Goal: Task Accomplishment & Management: Manage account settings

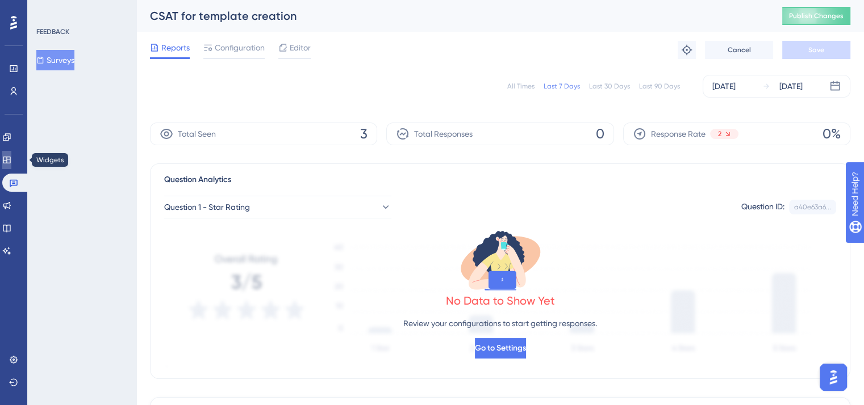
click at [11, 164] on icon at bounding box center [6, 160] width 9 height 9
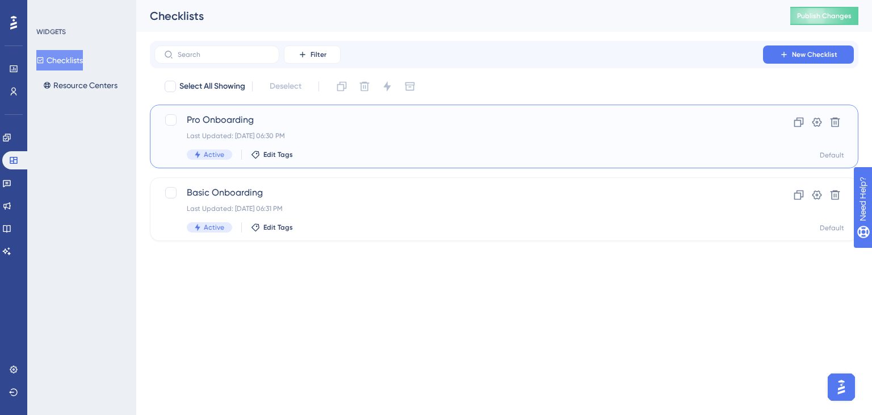
click at [372, 143] on div "Pro Onboarding Last Updated: [DATE] 06:30 PM Active Edit Tags" at bounding box center [459, 136] width 544 height 47
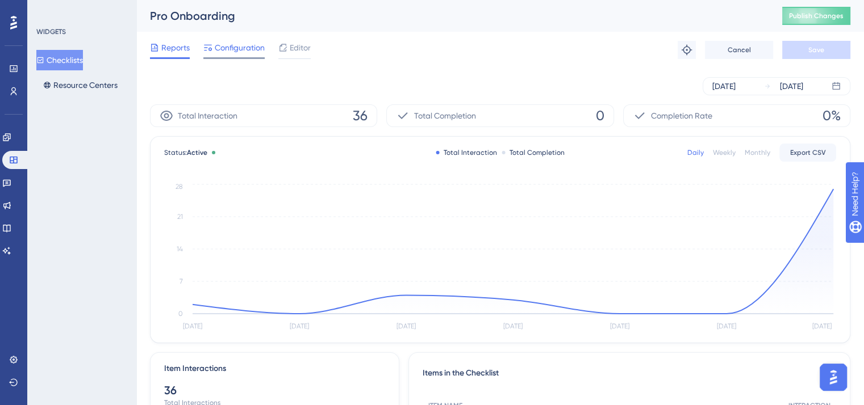
click at [238, 53] on span "Configuration" at bounding box center [240, 48] width 50 height 14
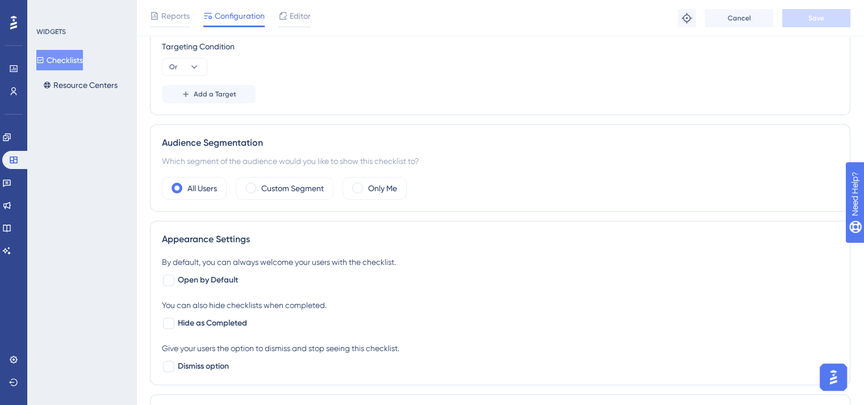
scroll to position [200, 0]
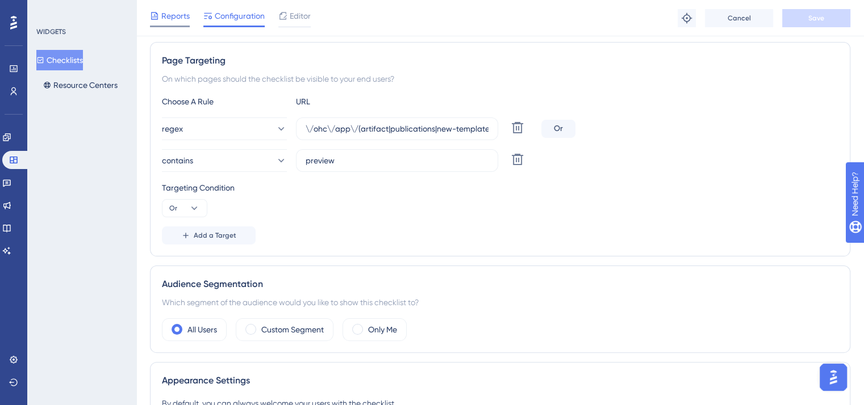
click at [169, 18] on span "Reports" at bounding box center [175, 16] width 28 height 14
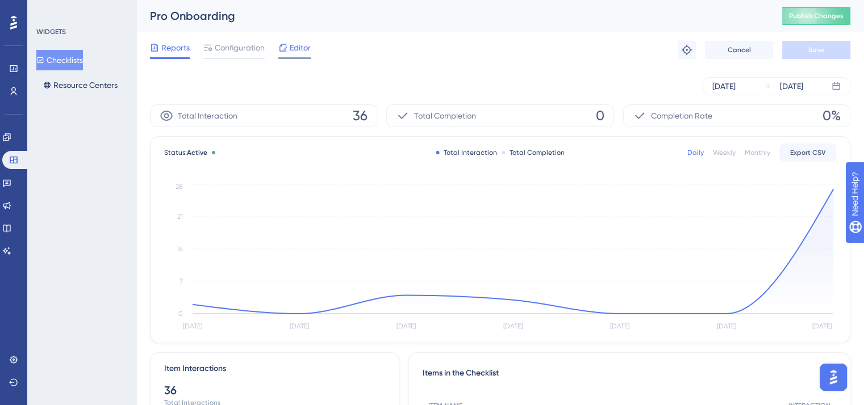
click at [292, 48] on span "Editor" at bounding box center [300, 48] width 21 height 14
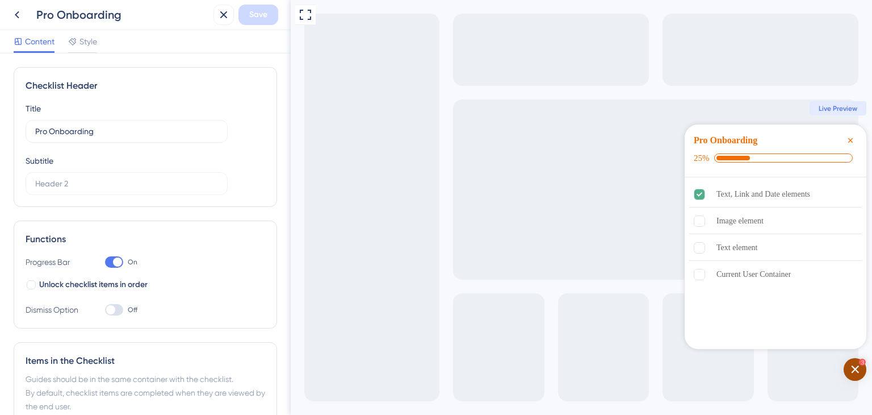
scroll to position [225, 0]
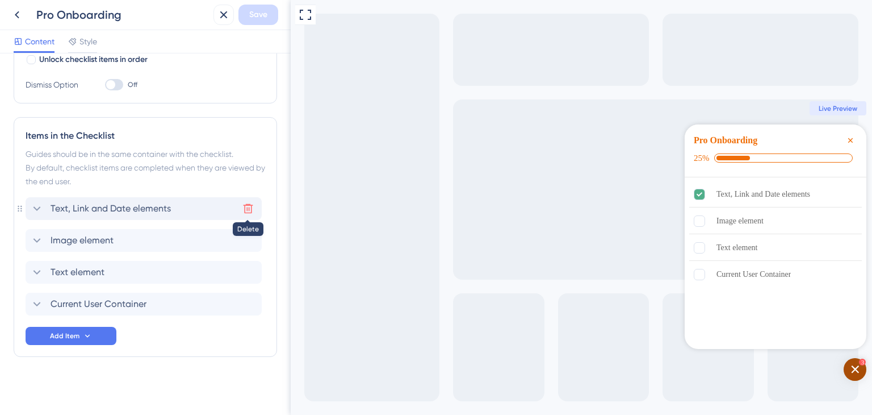
click at [253, 209] on icon at bounding box center [247, 208] width 11 height 11
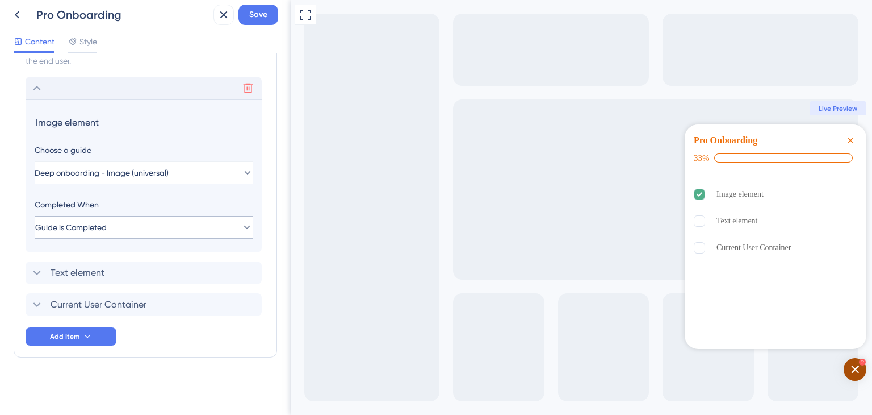
scroll to position [346, 0]
click at [247, 271] on icon at bounding box center [247, 271] width 11 height 11
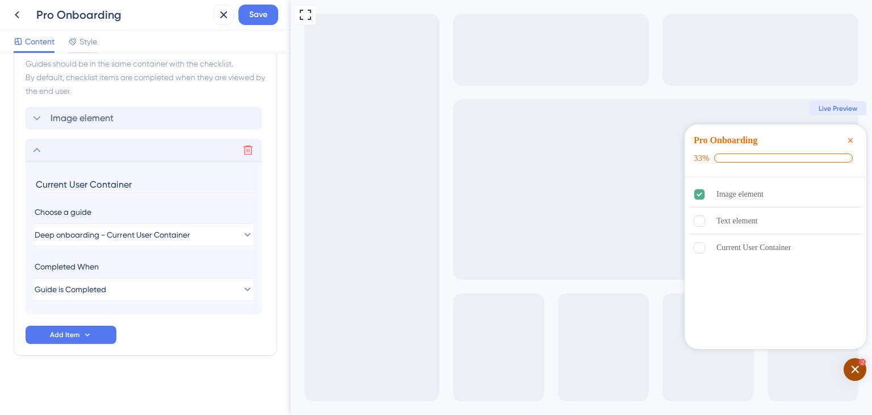
scroll to position [314, 0]
click at [85, 341] on button "Add Item" at bounding box center [71, 336] width 91 height 18
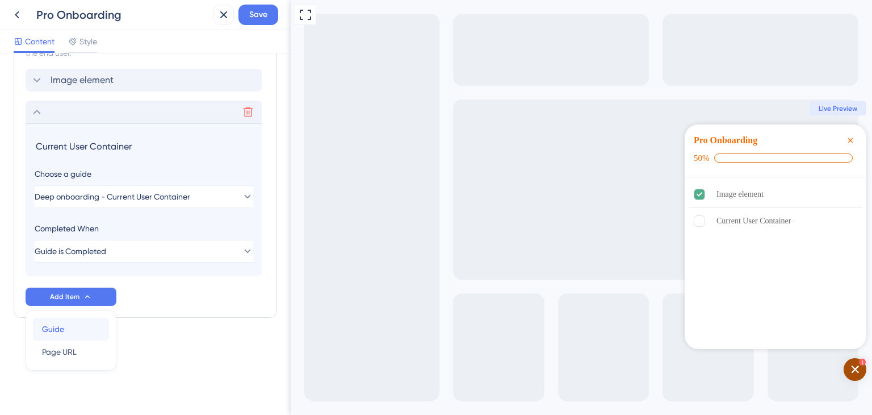
click at [75, 330] on div "Guide Guide" at bounding box center [71, 328] width 58 height 23
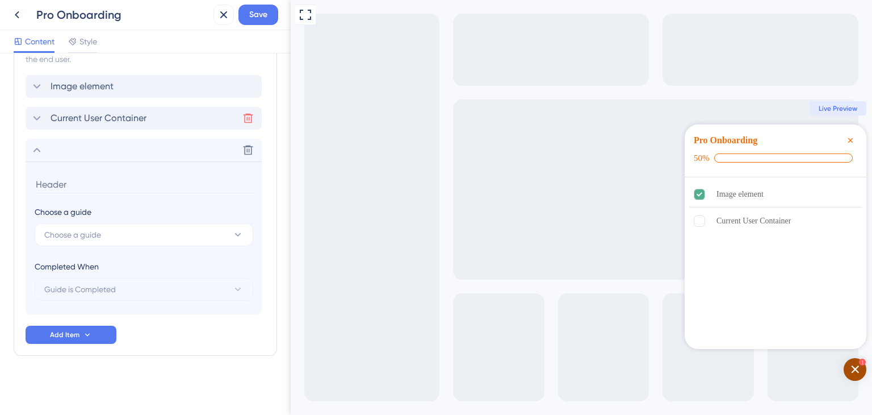
scroll to position [346, 0]
type input "Text element"
click at [100, 227] on button "Choose a guide" at bounding box center [144, 235] width 219 height 23
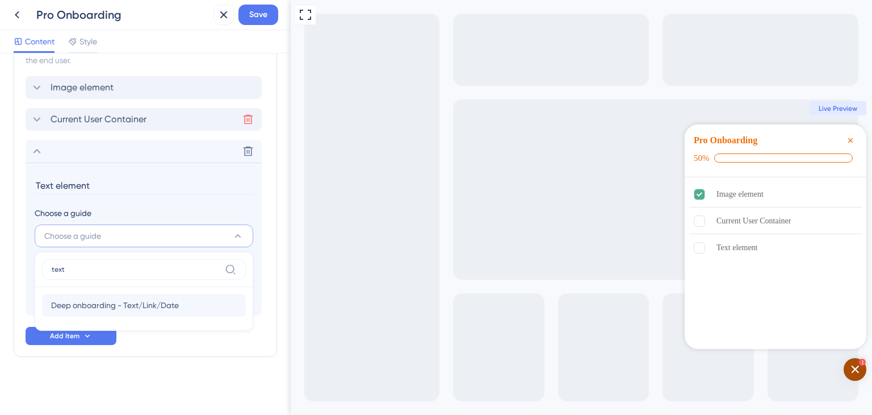
type input "text"
click at [149, 304] on span "Deep onboarding - Text/Link/Date" at bounding box center [115, 305] width 128 height 14
type input "Deep onboarding - Text/Link/Date"
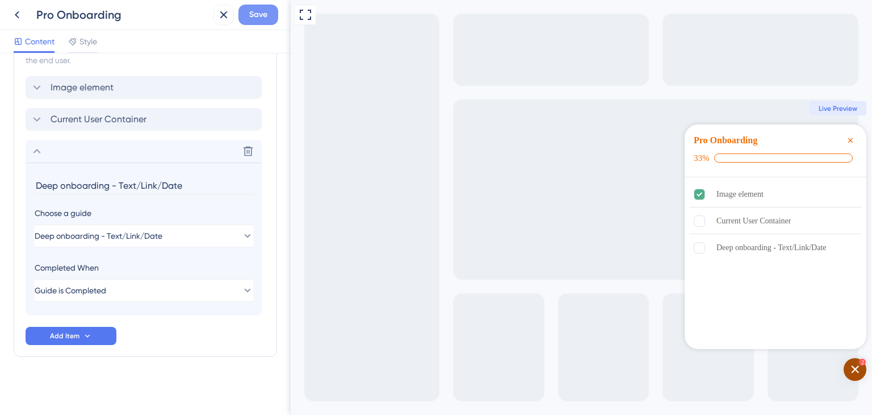
click at [272, 11] on button "Save" at bounding box center [258, 15] width 40 height 20
click at [16, 16] on icon at bounding box center [17, 14] width 5 height 7
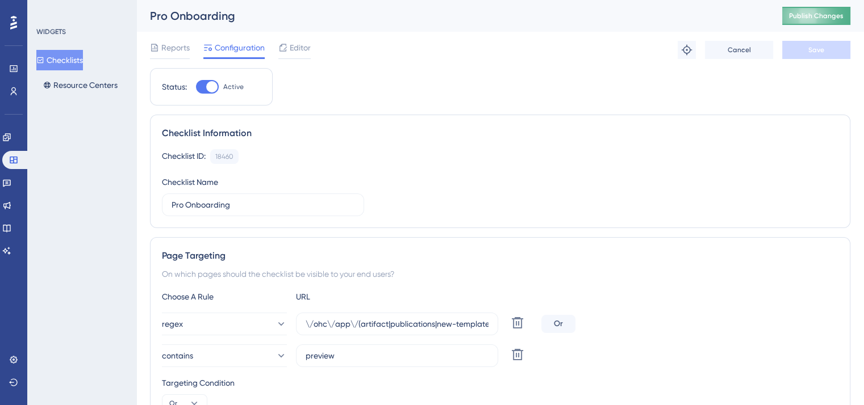
click at [818, 15] on span "Publish Changes" at bounding box center [816, 15] width 55 height 9
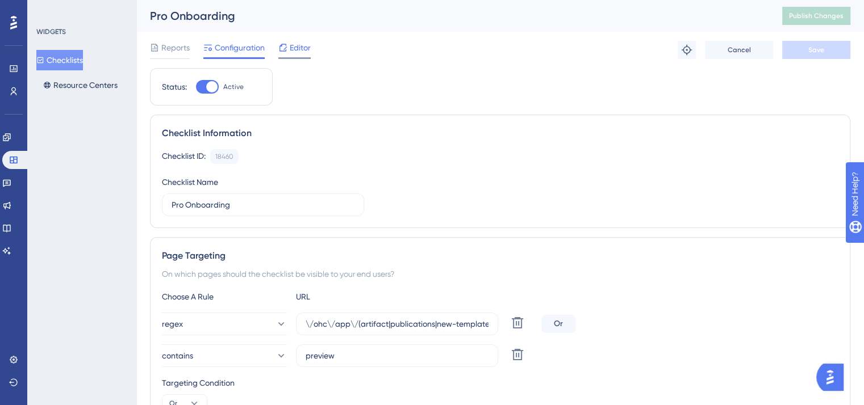
click at [292, 41] on span "Editor" at bounding box center [300, 48] width 21 height 14
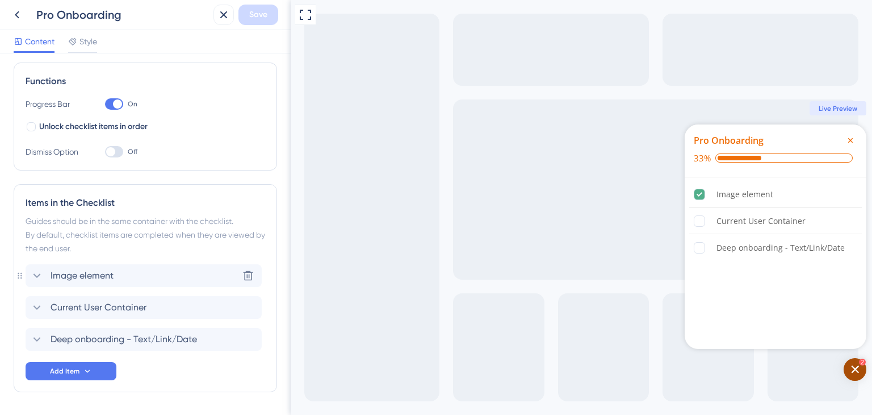
scroll to position [170, 0]
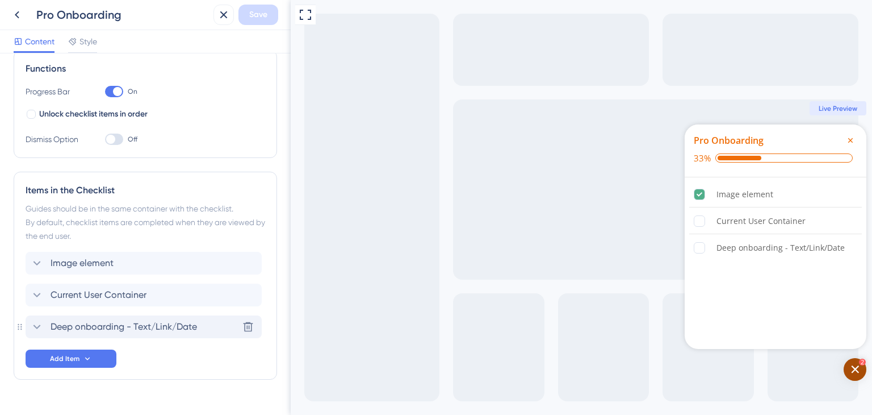
click at [107, 329] on span "Deep onboarding - Text/Link/Date" at bounding box center [124, 327] width 147 height 14
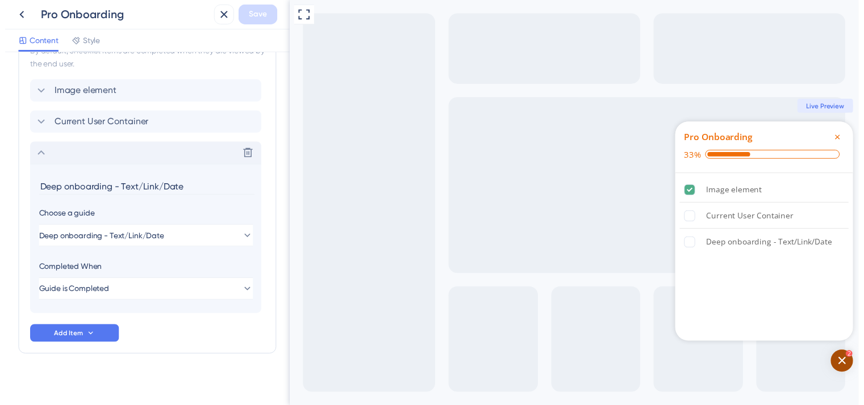
scroll to position [0, 0]
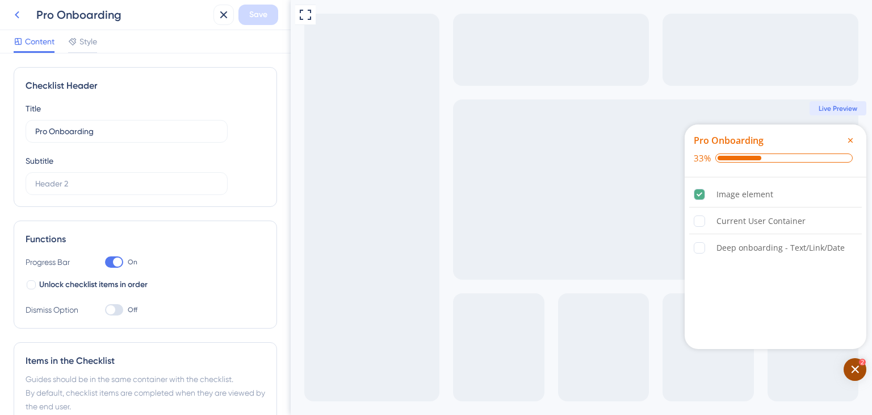
click at [14, 18] on icon at bounding box center [17, 15] width 14 height 14
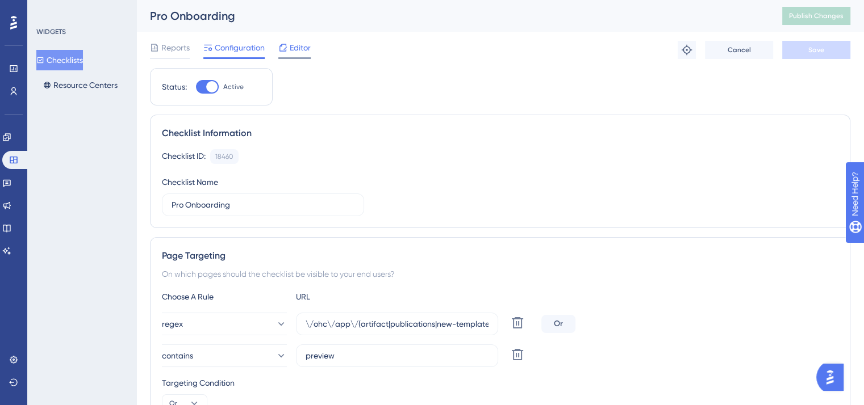
click at [291, 45] on span "Editor" at bounding box center [300, 48] width 21 height 14
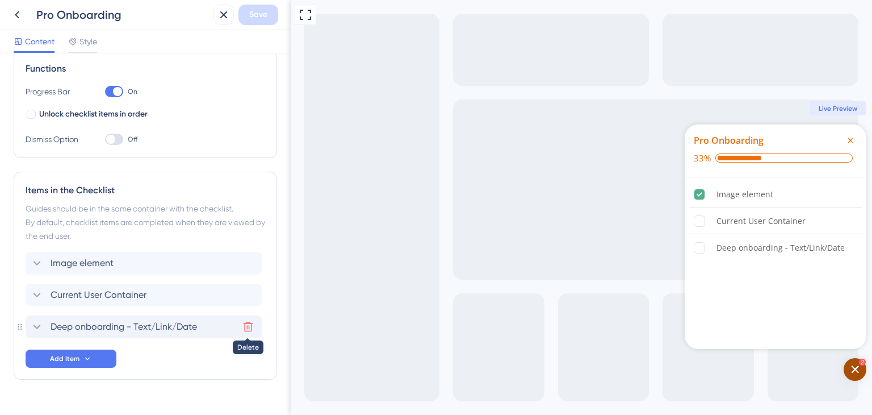
click at [250, 326] on icon at bounding box center [247, 326] width 11 height 11
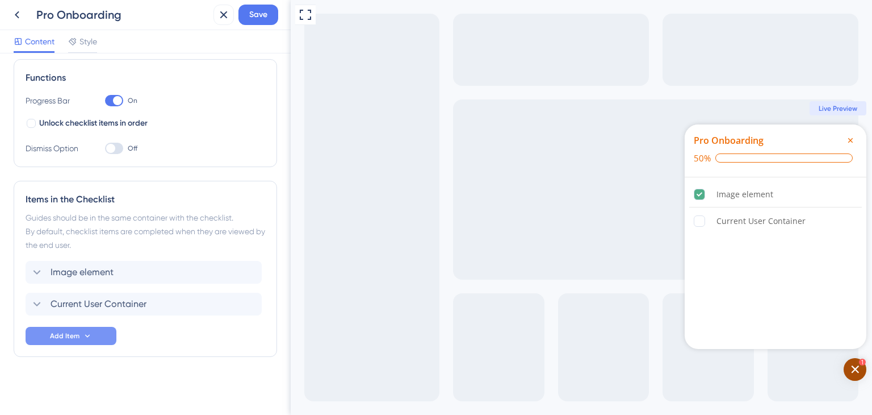
click at [98, 333] on button "Add Item" at bounding box center [71, 336] width 91 height 18
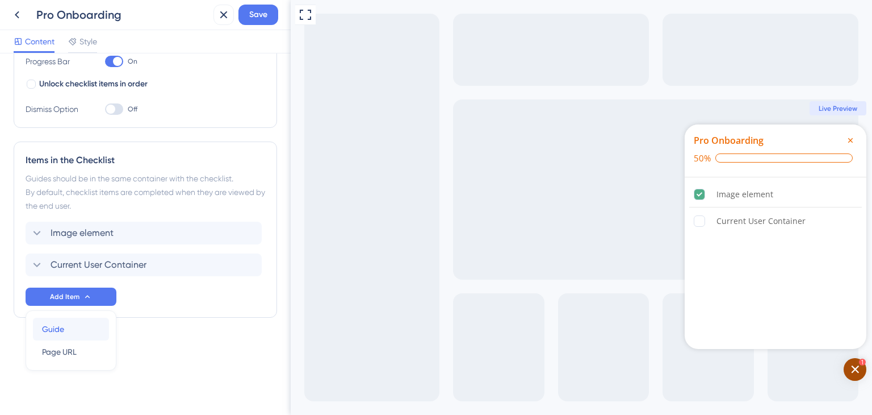
click at [65, 331] on div "Guide Guide" at bounding box center [71, 328] width 58 height 23
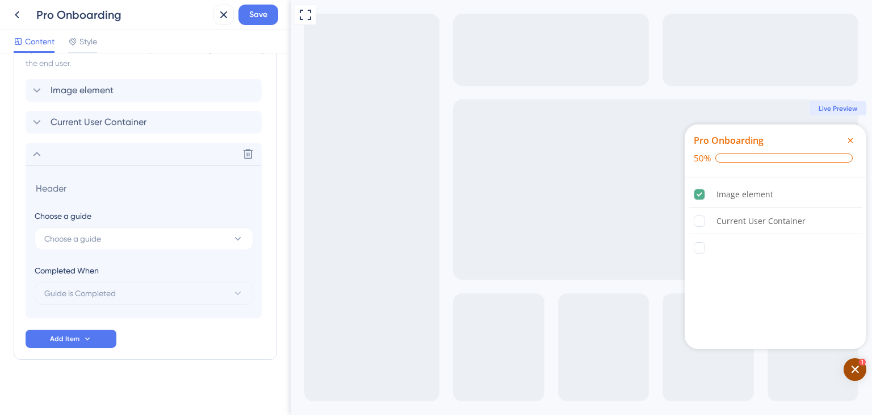
scroll to position [346, 0]
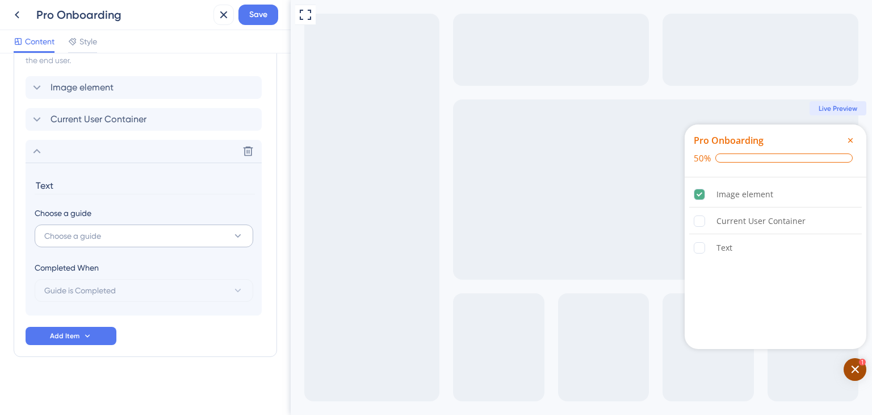
type input "Text"
click at [93, 235] on span "Choose a guide" at bounding box center [72, 236] width 57 height 14
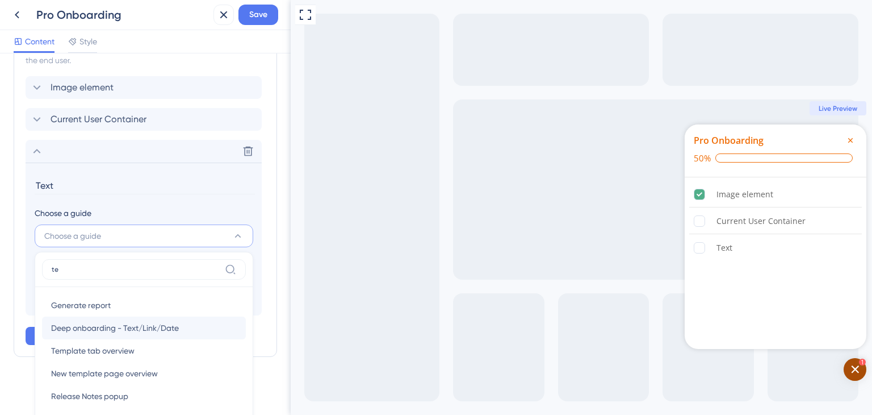
type input "t"
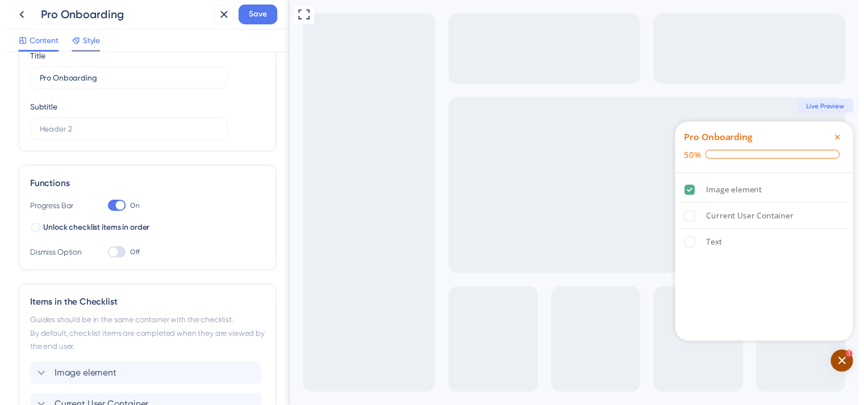
scroll to position [0, 0]
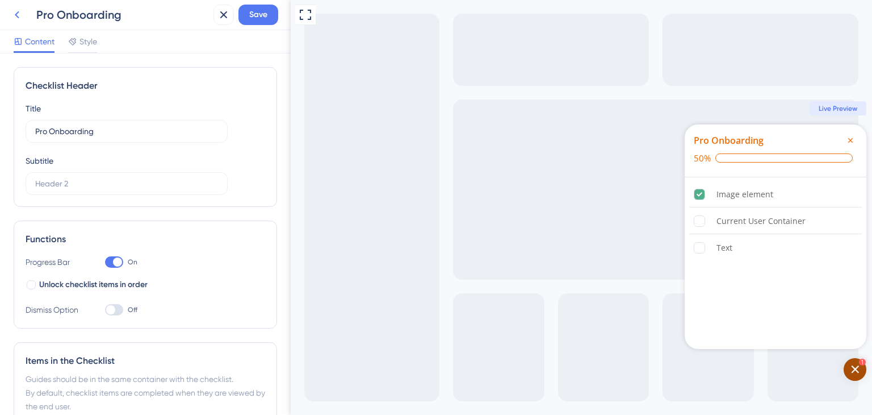
click at [18, 14] on icon at bounding box center [17, 15] width 14 height 14
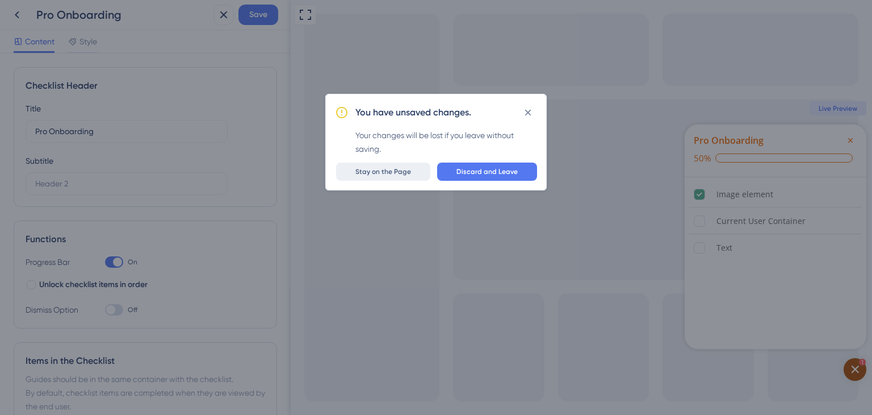
click at [380, 173] on span "Stay on the Page" at bounding box center [383, 171] width 56 height 9
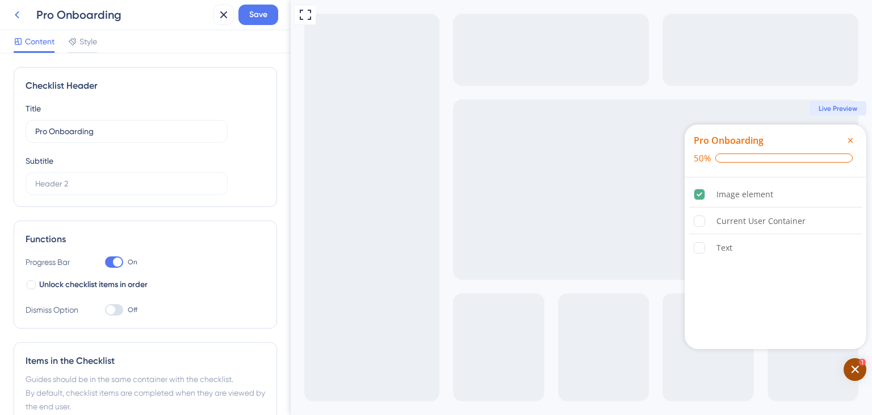
click at [9, 14] on button at bounding box center [17, 15] width 20 height 20
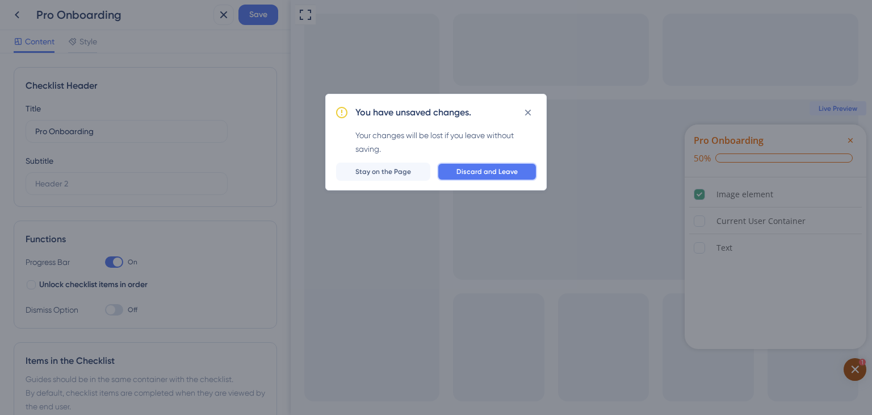
click at [470, 172] on span "Discard and Leave" at bounding box center [487, 171] width 61 height 9
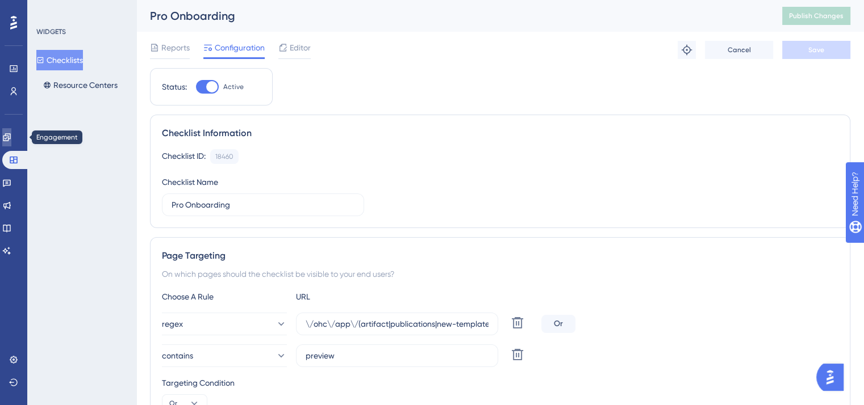
click at [11, 133] on icon at bounding box center [6, 137] width 9 height 9
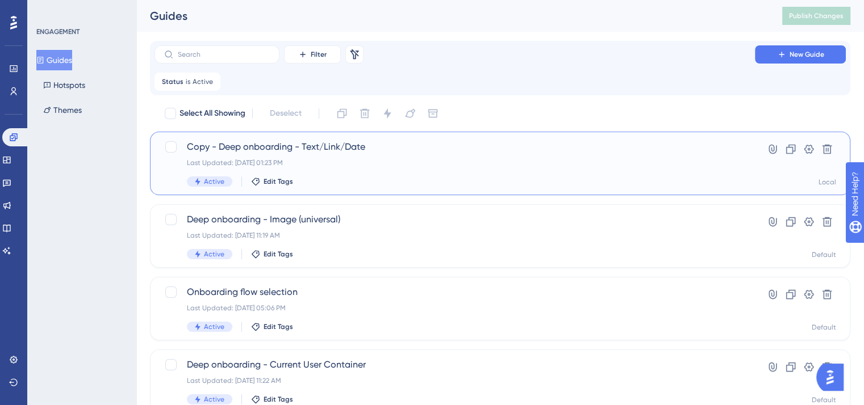
click at [337, 162] on div "Last Updated: [DATE] 01:23 PM" at bounding box center [454, 162] width 535 height 9
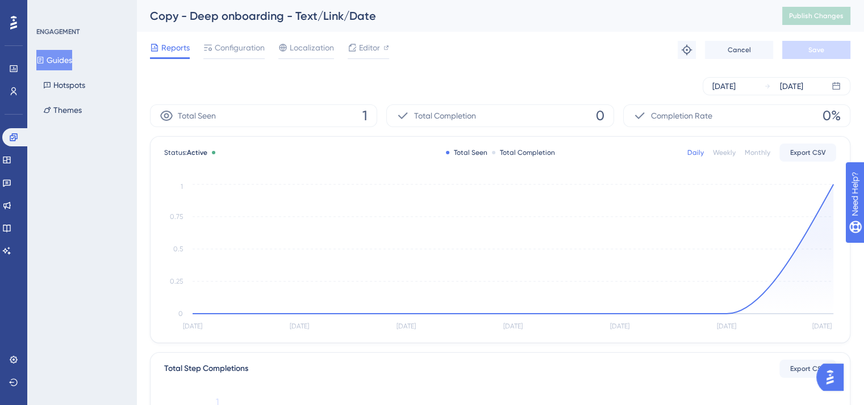
click at [261, 16] on div "Copy - Deep onboarding - Text/Link/Date" at bounding box center [452, 16] width 604 height 16
click at [359, 48] on span "Editor" at bounding box center [369, 48] width 21 height 14
click at [214, 48] on div "Configuration" at bounding box center [233, 48] width 61 height 14
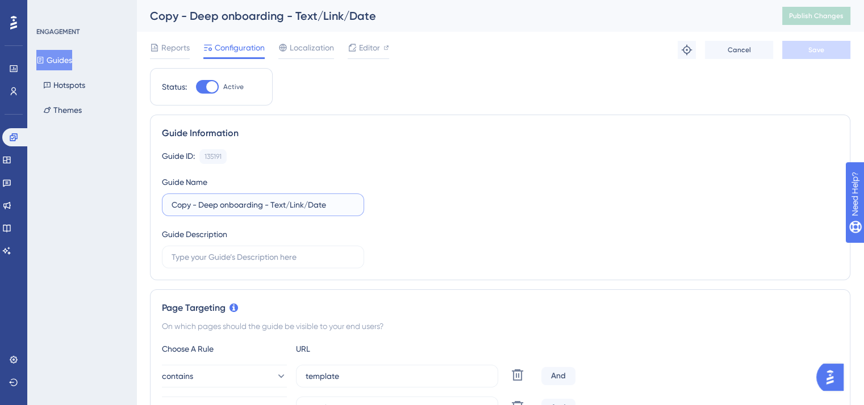
click at [242, 207] on input "Copy - Deep onboarding - Text/Link/Date" at bounding box center [262, 205] width 183 height 12
drag, startPoint x: 335, startPoint y: 206, endPoint x: 150, endPoint y: 210, distance: 185.2
click at [150, 210] on div "Guide Information Guide ID: 135191 Copy Guide Name Copy - Deep onboarding - Tex…" at bounding box center [500, 198] width 700 height 166
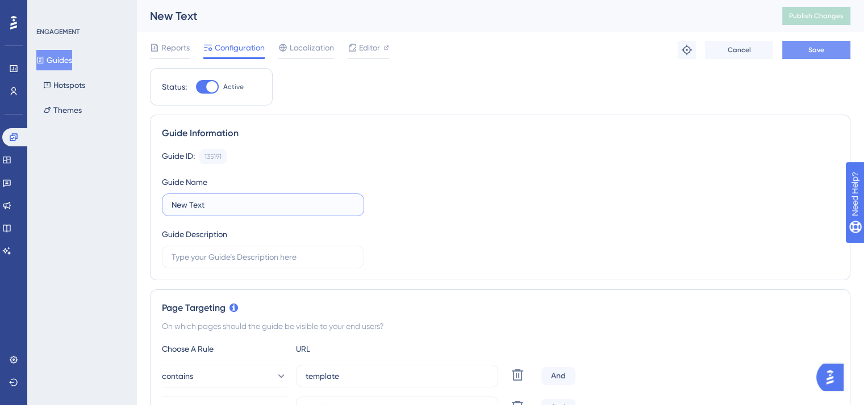
type input "New Text"
click at [829, 51] on button "Save" at bounding box center [816, 50] width 68 height 18
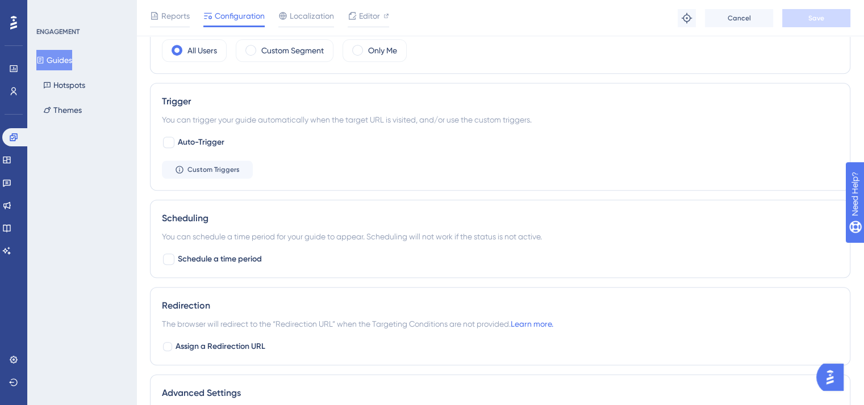
scroll to position [765, 0]
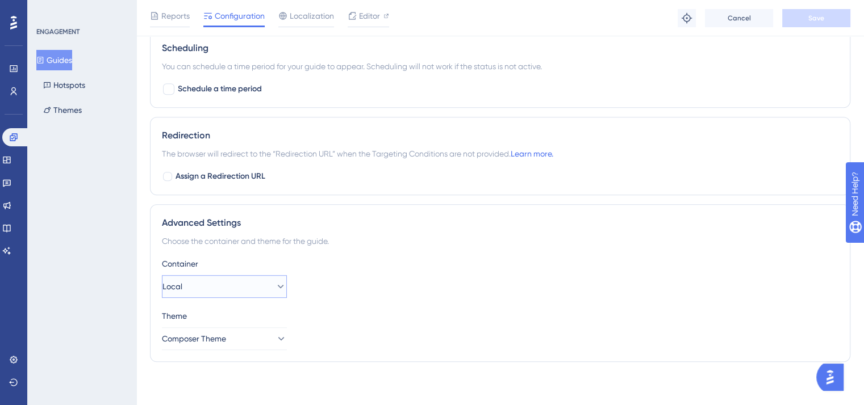
click at [228, 289] on button "Local" at bounding box center [224, 286] width 125 height 23
click at [212, 318] on div "Default Default" at bounding box center [224, 321] width 92 height 23
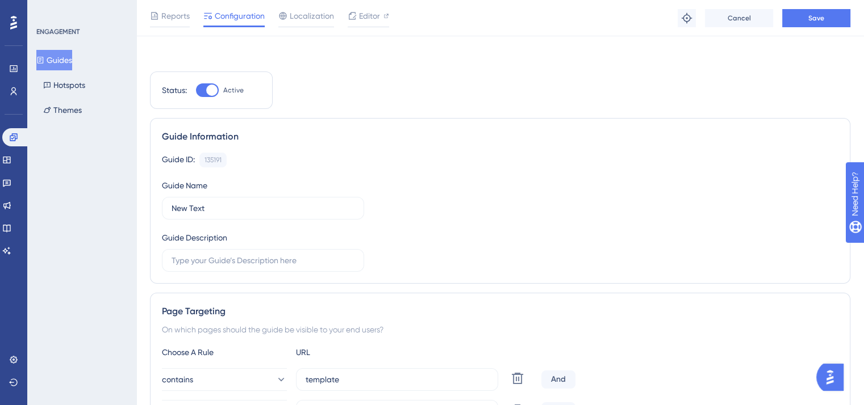
scroll to position [0, 0]
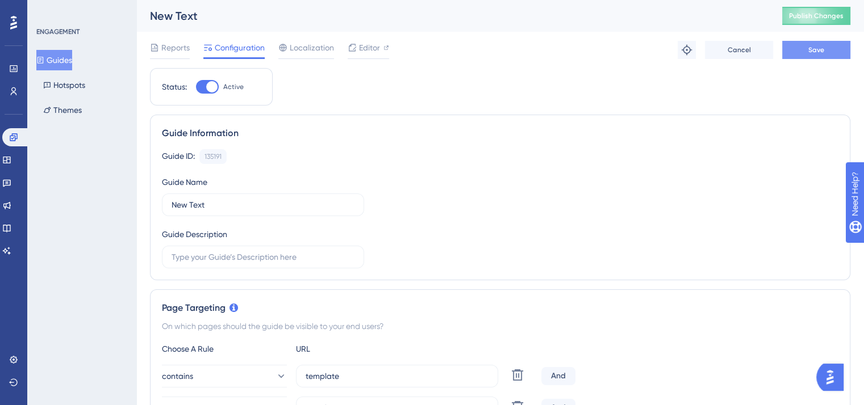
click at [820, 51] on span "Save" at bounding box center [816, 49] width 16 height 9
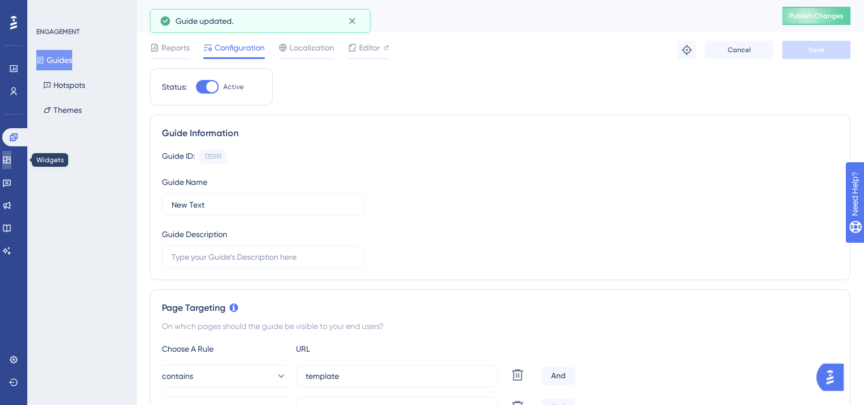
click at [11, 160] on icon at bounding box center [6, 160] width 9 height 9
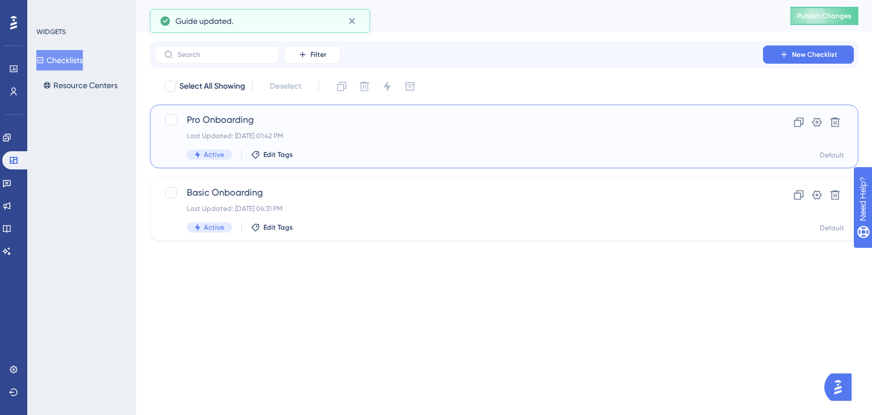
click at [400, 137] on div "Last Updated: [DATE] 01:42 PM" at bounding box center [459, 135] width 544 height 9
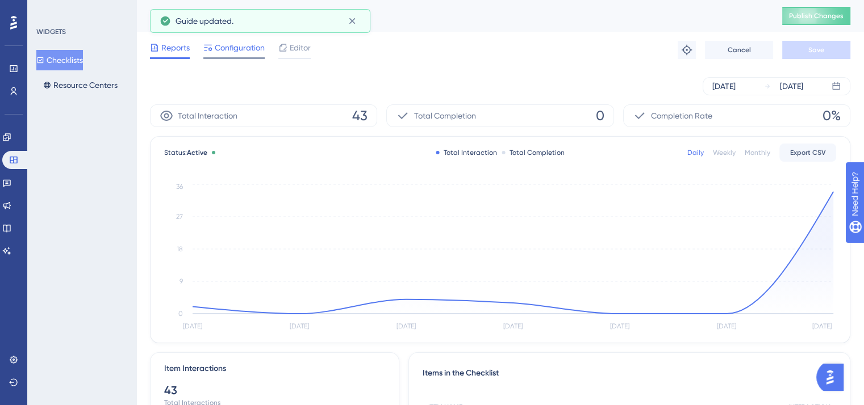
click at [226, 48] on span "Configuration" at bounding box center [240, 48] width 50 height 14
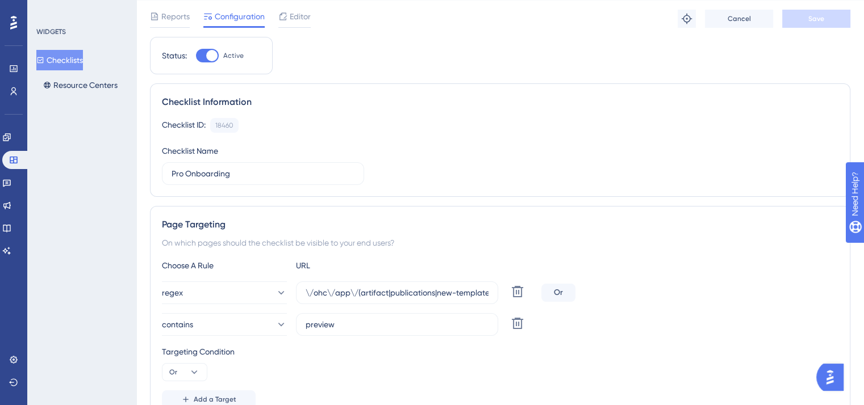
scroll to position [30, 0]
click at [294, 18] on span "Editor" at bounding box center [300, 18] width 21 height 14
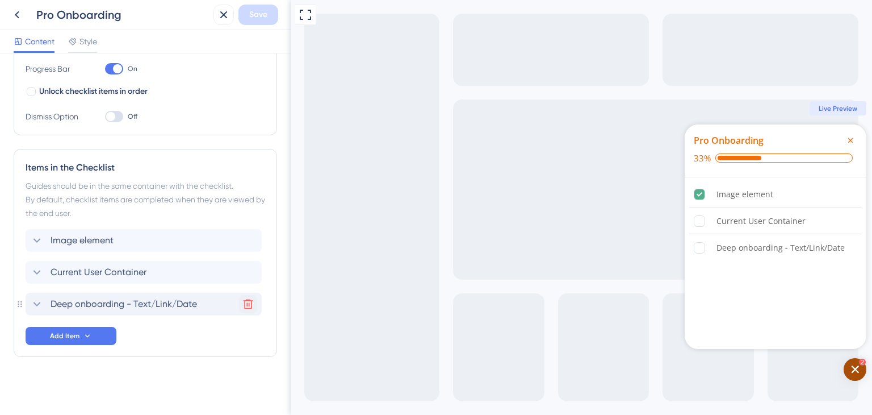
click at [257, 303] on div "Deep onboarding - Text/Link/Date Delete" at bounding box center [144, 303] width 236 height 23
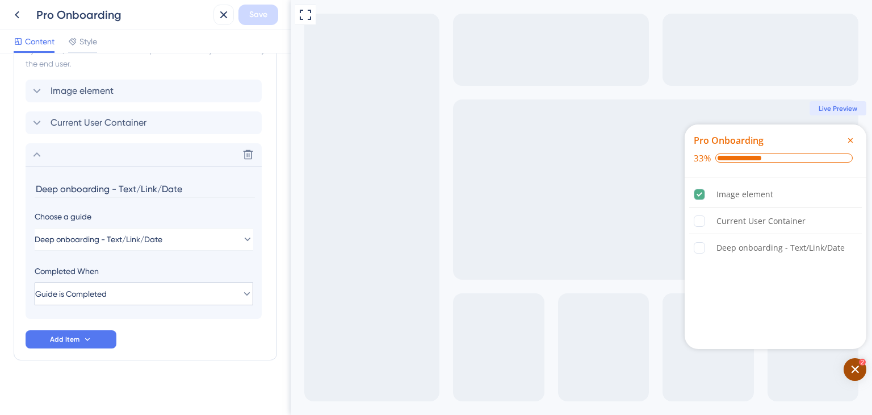
scroll to position [346, 0]
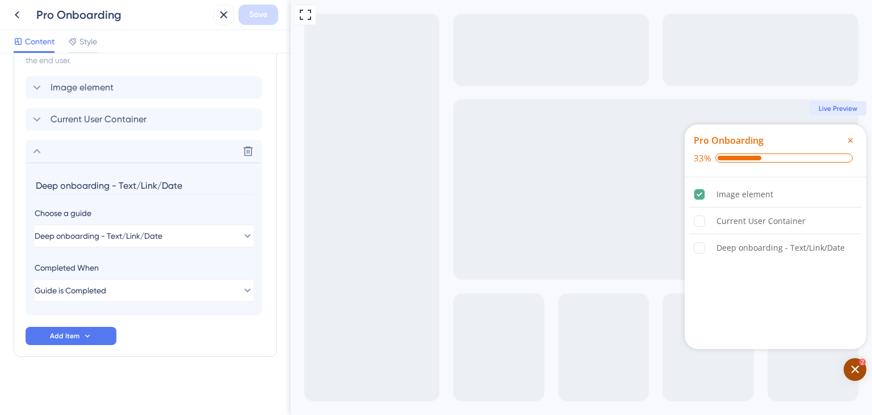
click at [259, 144] on div "Delete" at bounding box center [144, 151] width 236 height 23
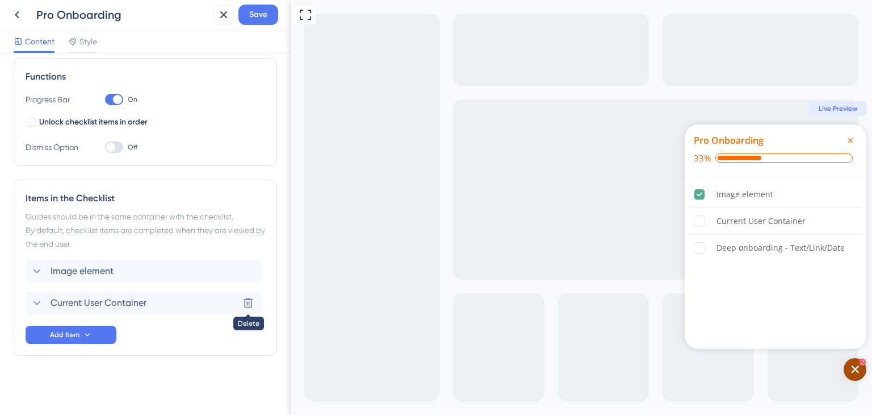
scroll to position [161, 0]
click at [83, 332] on icon at bounding box center [87, 335] width 9 height 9
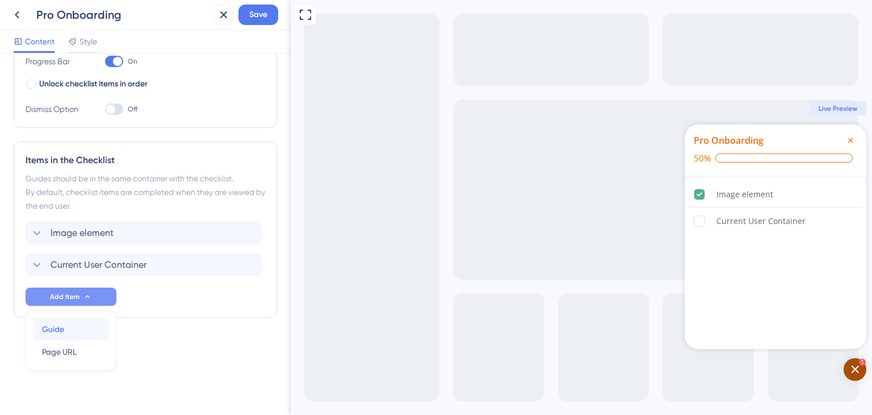
click at [73, 327] on div "Guide Guide" at bounding box center [71, 328] width 58 height 23
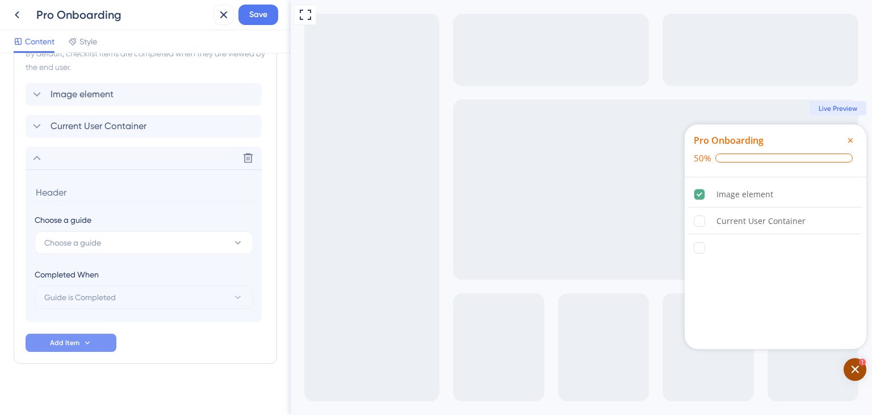
scroll to position [346, 0]
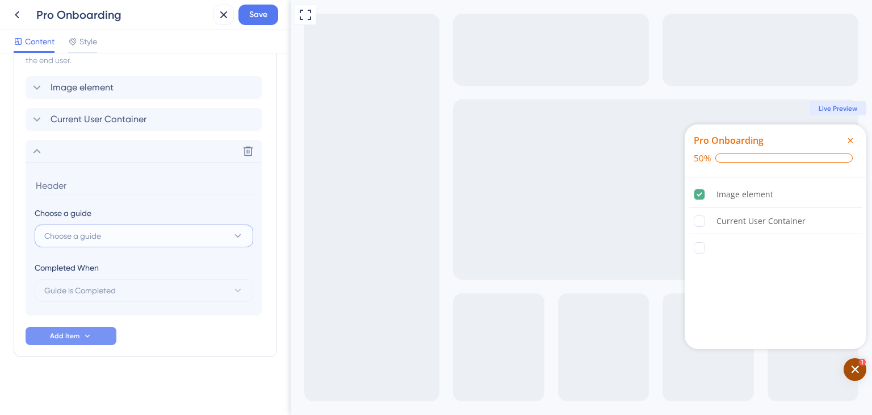
click at [112, 232] on button "Choose a guide" at bounding box center [144, 235] width 219 height 23
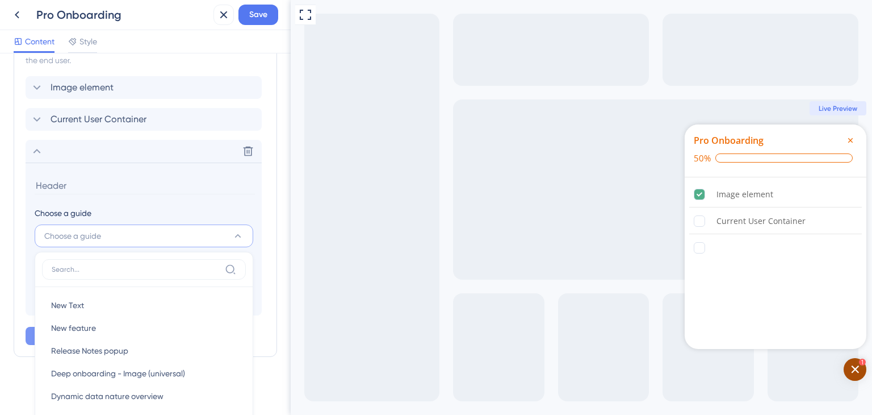
scroll to position [475, 0]
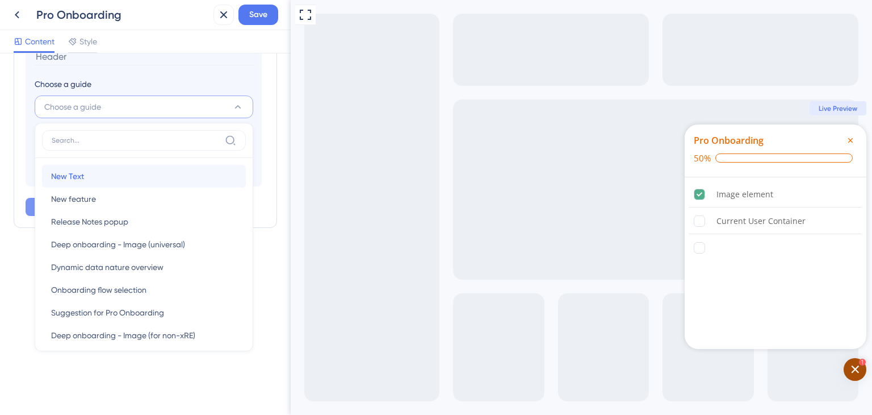
click at [101, 173] on div "New Text New Text" at bounding box center [144, 176] width 186 height 23
type input "New Text"
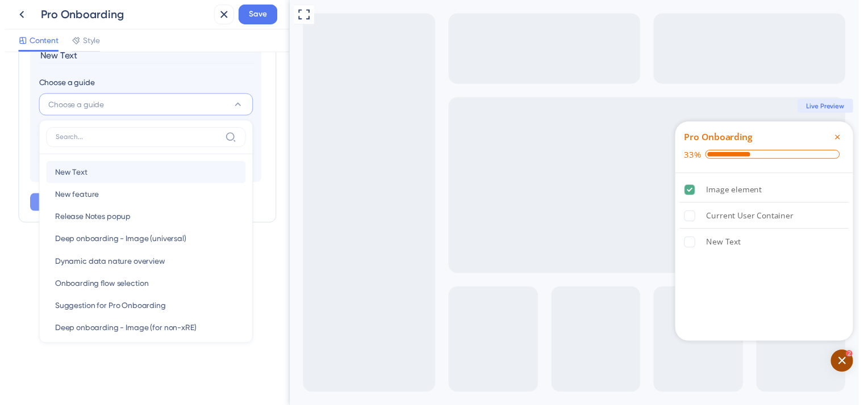
scroll to position [346, 0]
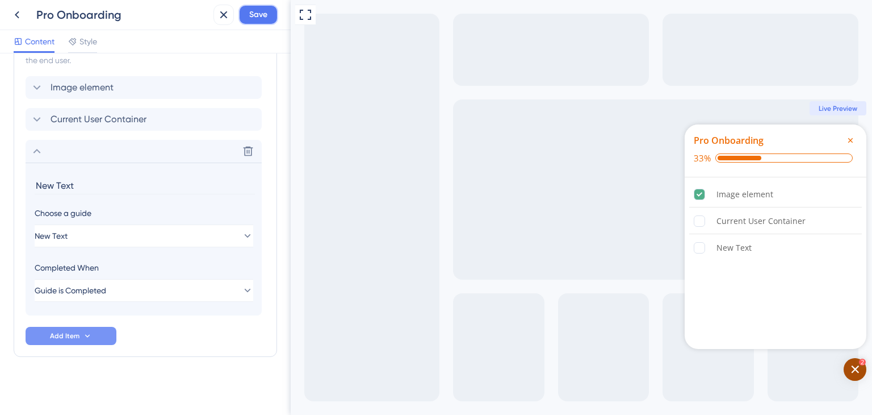
click at [257, 12] on span "Save" at bounding box center [258, 15] width 18 height 14
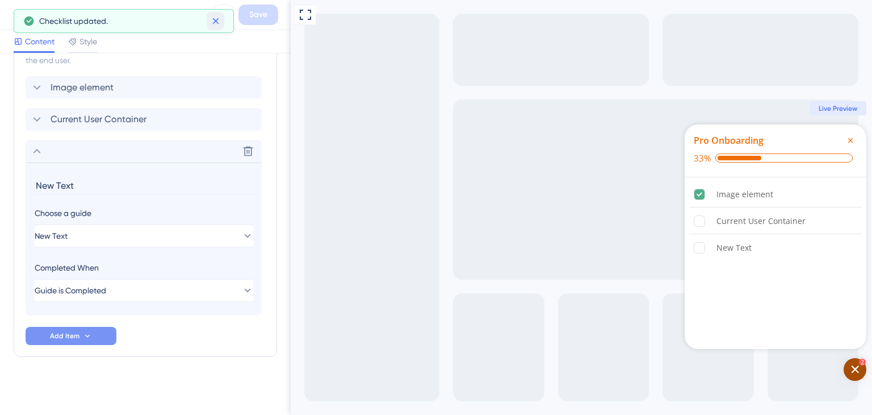
click at [218, 25] on icon at bounding box center [215, 20] width 11 height 11
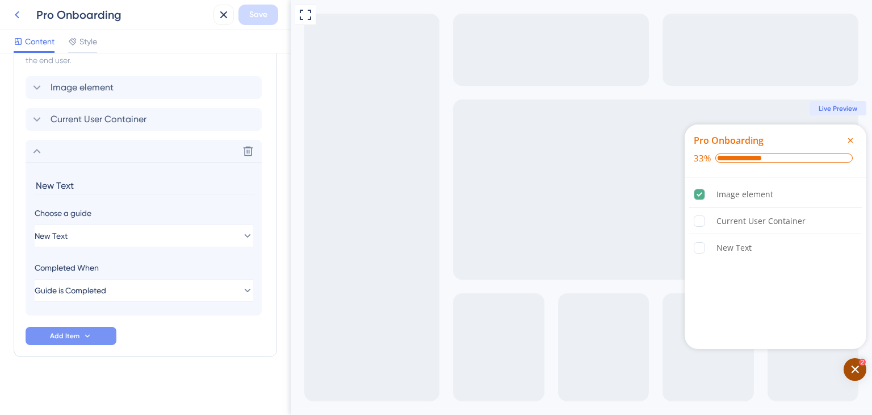
click at [18, 14] on icon at bounding box center [17, 15] width 14 height 14
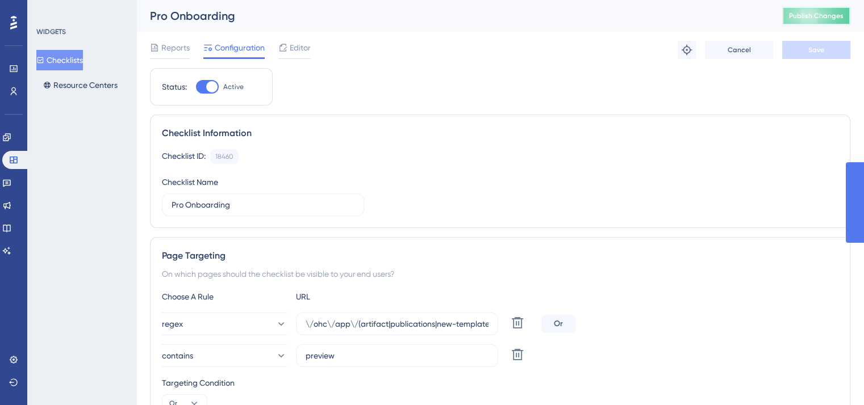
click at [843, 11] on span "Publish Changes" at bounding box center [816, 15] width 55 height 9
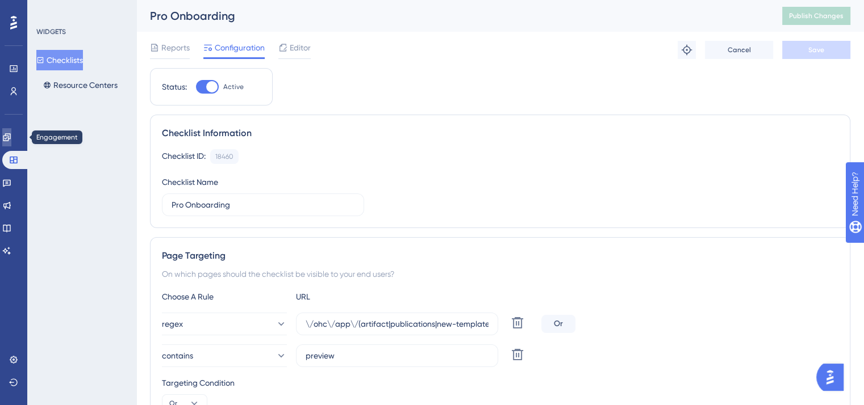
click at [5, 140] on link at bounding box center [6, 137] width 9 height 18
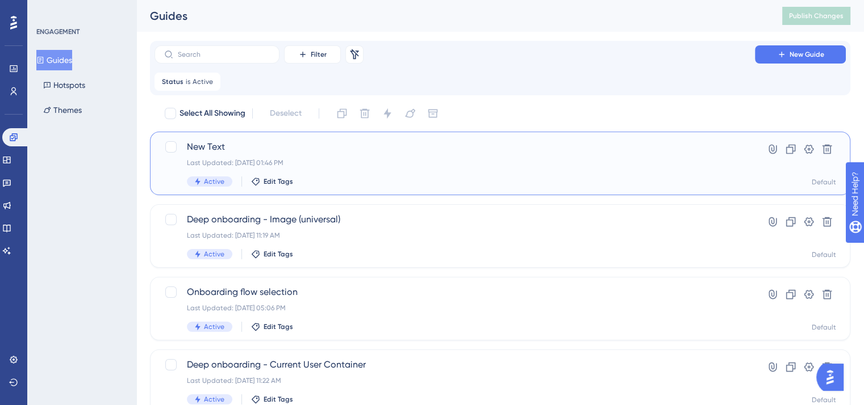
click at [363, 174] on div "New Text Last Updated: [DATE] 01:46 PM Active Edit Tags" at bounding box center [454, 163] width 535 height 47
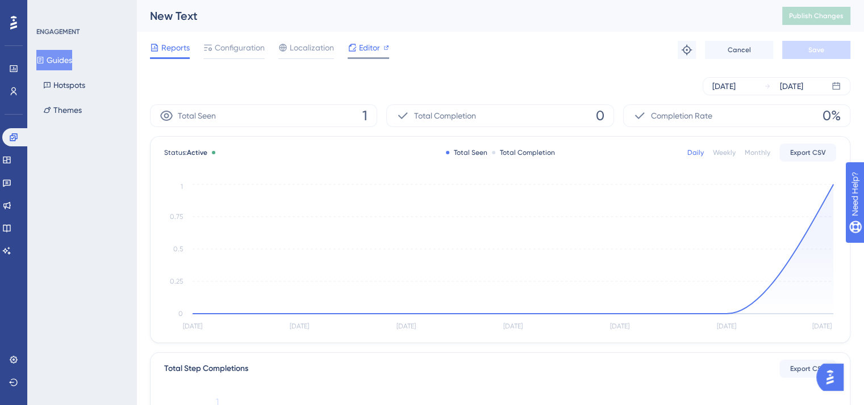
click at [364, 51] on span "Editor" at bounding box center [369, 48] width 21 height 14
click at [10, 162] on icon at bounding box center [6, 160] width 7 height 7
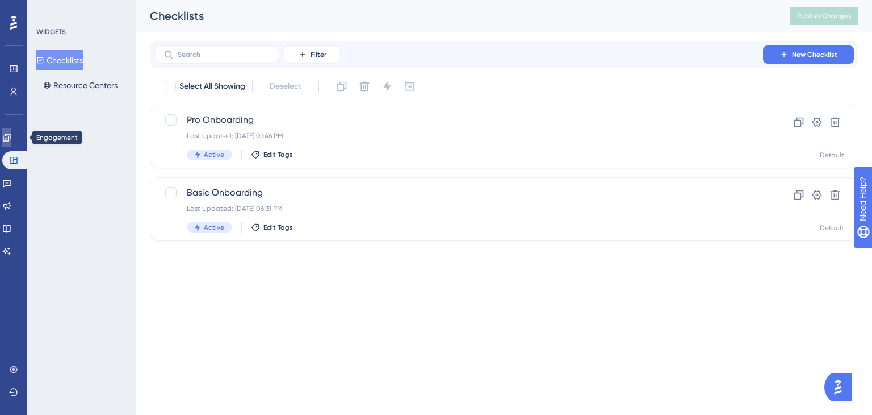
click at [11, 140] on icon at bounding box center [6, 137] width 9 height 9
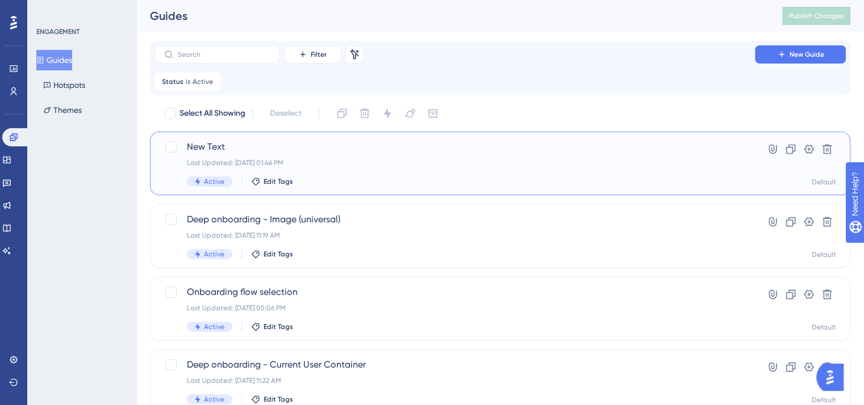
click at [342, 165] on div "Last Updated: [DATE] 01:46 PM" at bounding box center [454, 162] width 535 height 9
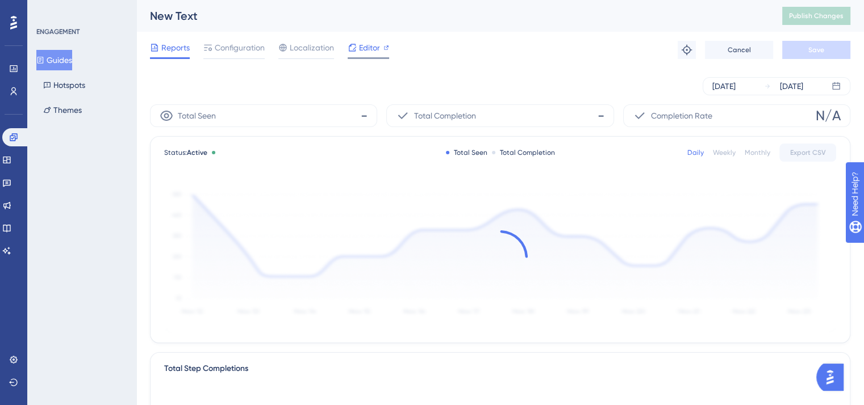
click at [357, 41] on div "Editor" at bounding box center [368, 48] width 41 height 14
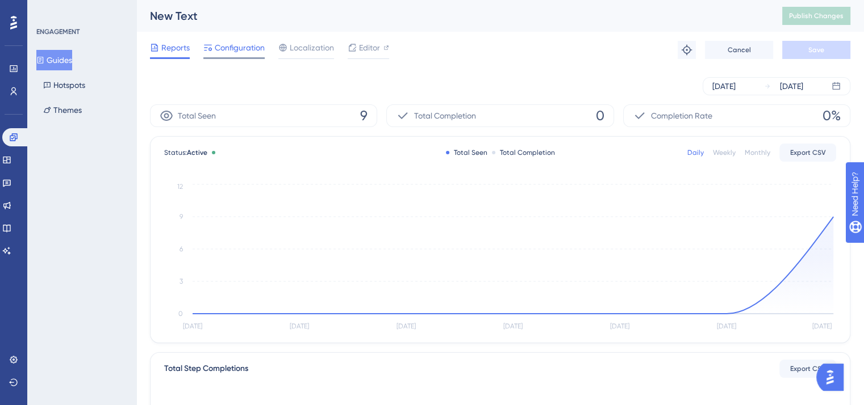
click at [231, 52] on span "Configuration" at bounding box center [240, 48] width 50 height 14
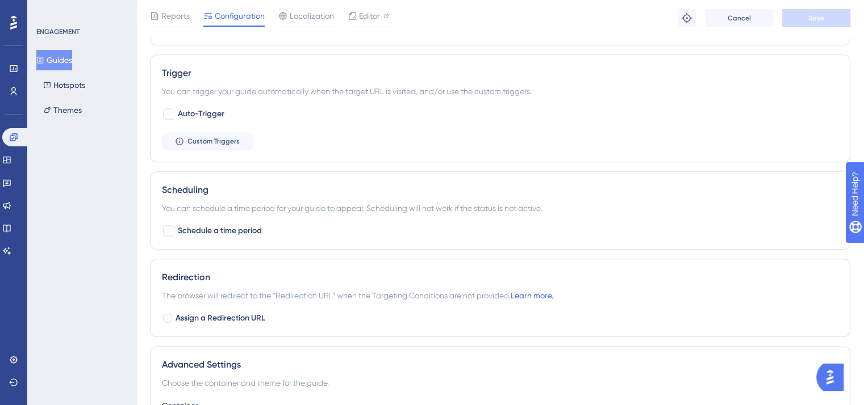
scroll to position [765, 0]
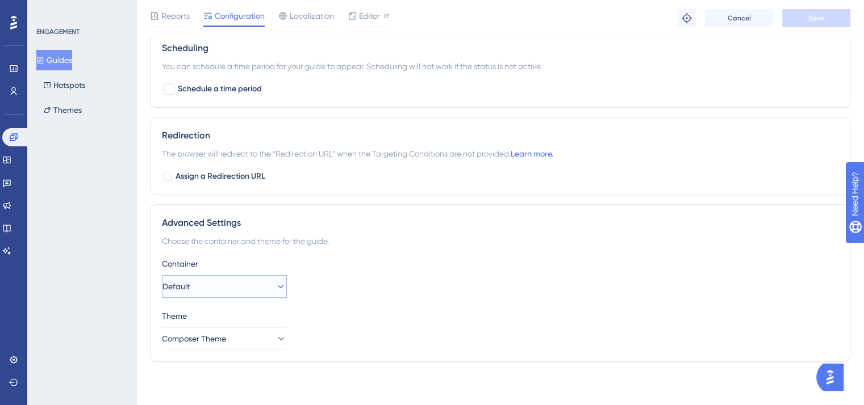
click at [227, 290] on button "Default" at bounding box center [224, 286] width 125 height 23
click at [212, 349] on div "Local Local" at bounding box center [224, 344] width 92 height 23
click at [809, 15] on span "Save" at bounding box center [816, 18] width 16 height 9
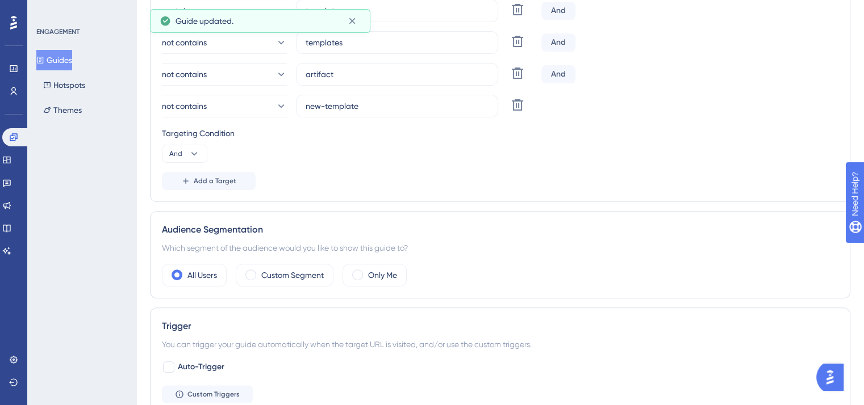
scroll to position [0, 0]
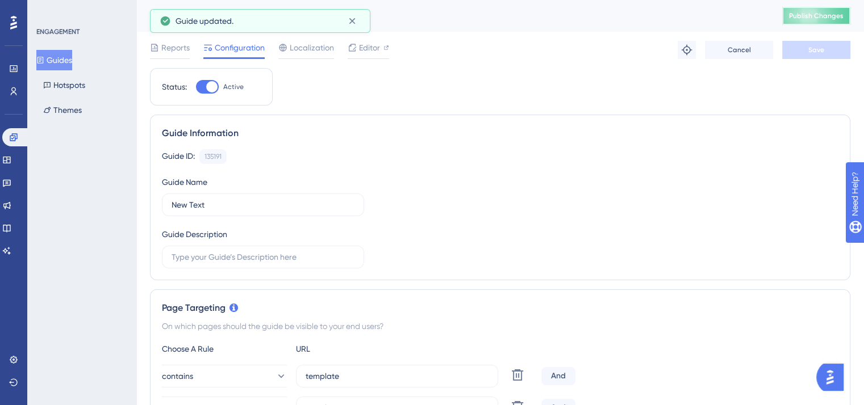
click at [814, 8] on button "Publish Changes" at bounding box center [816, 16] width 68 height 18
